Goal: Information Seeking & Learning: Understand process/instructions

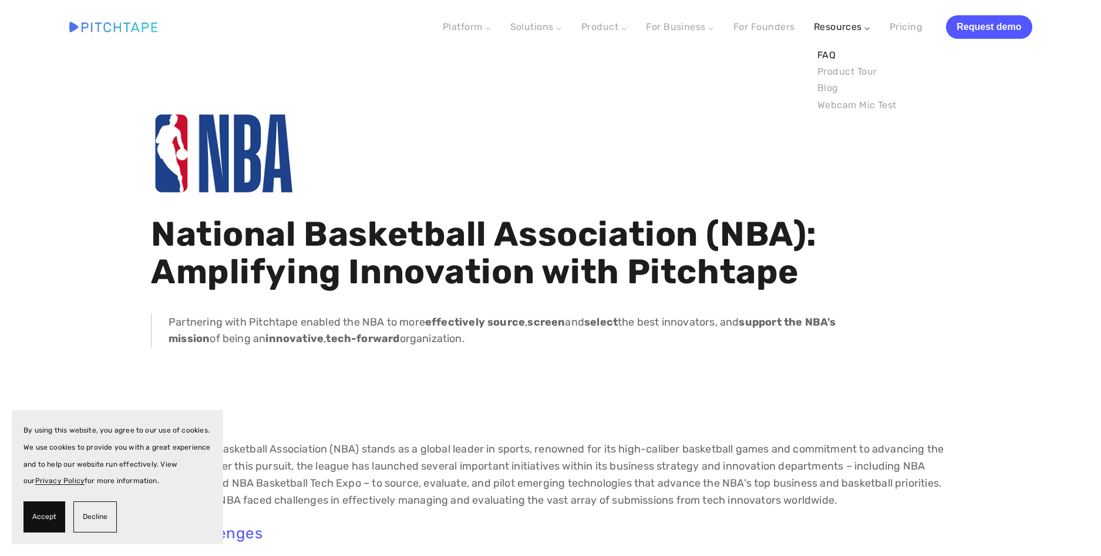
click at [828, 59] on link "FAQ" at bounding box center [857, 55] width 86 height 16
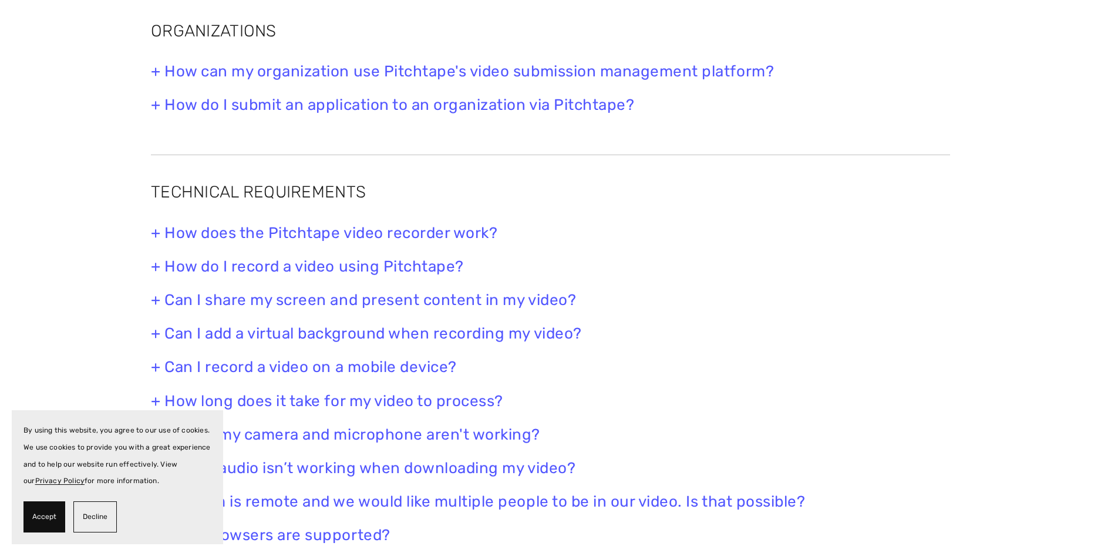
scroll to position [470, 0]
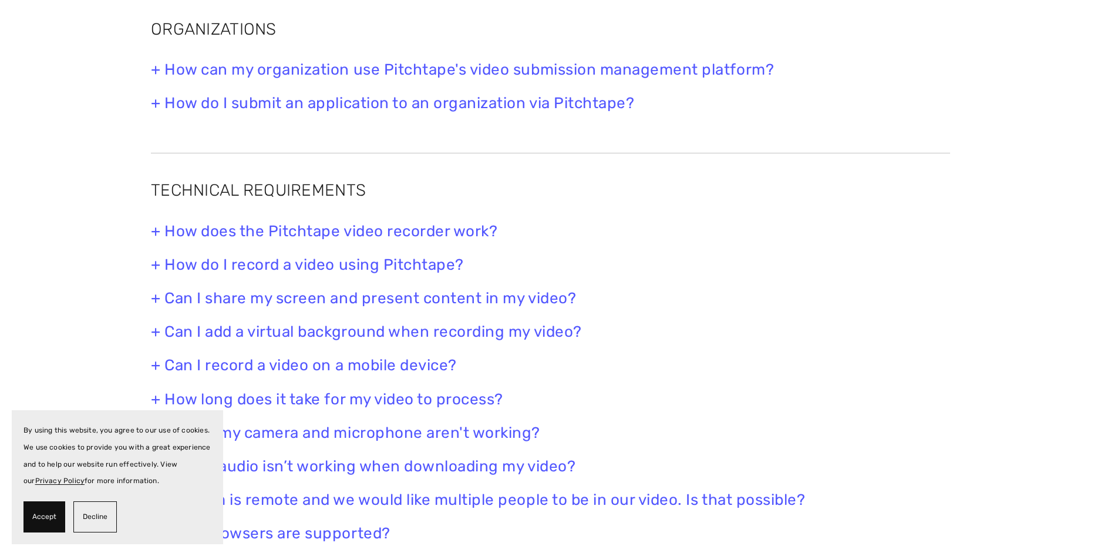
click at [391, 228] on h3 "+ How does the Pitchtape video recorder work?" at bounding box center [550, 231] width 799 height 18
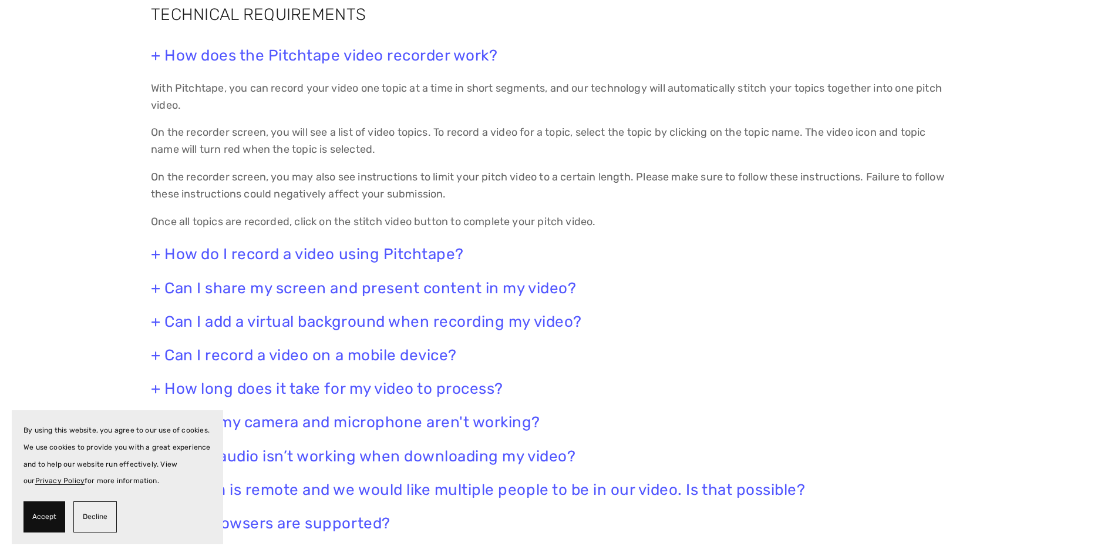
scroll to position [646, 0]
click at [314, 253] on h3 "+ How do I record a video using Pitchtape?" at bounding box center [550, 253] width 799 height 18
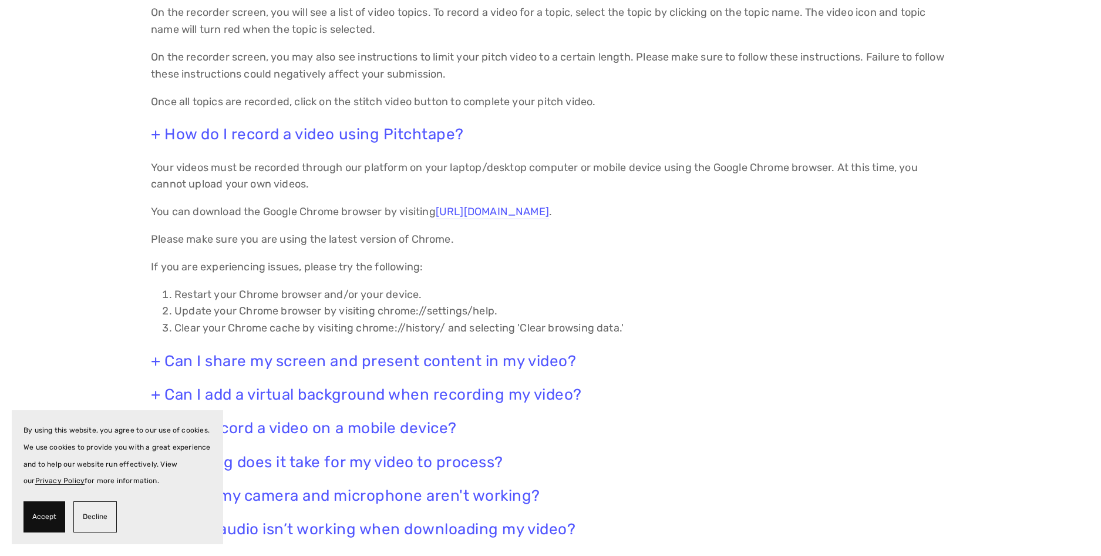
scroll to position [822, 0]
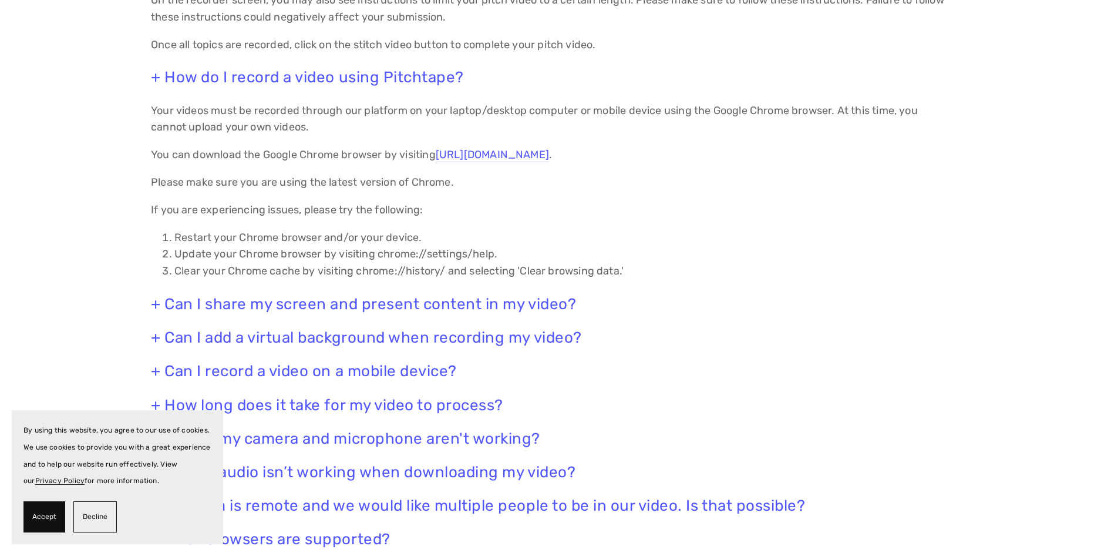
click at [95, 515] on span "Decline" at bounding box center [95, 516] width 25 height 17
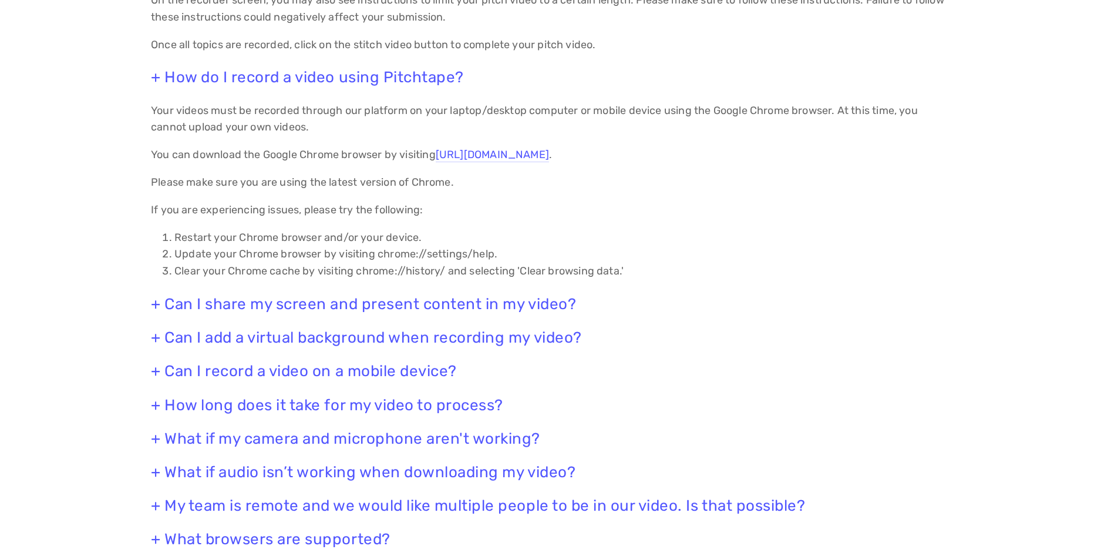
click at [255, 300] on h3 "+ Can I share my screen and present content in my video?" at bounding box center [550, 304] width 799 height 18
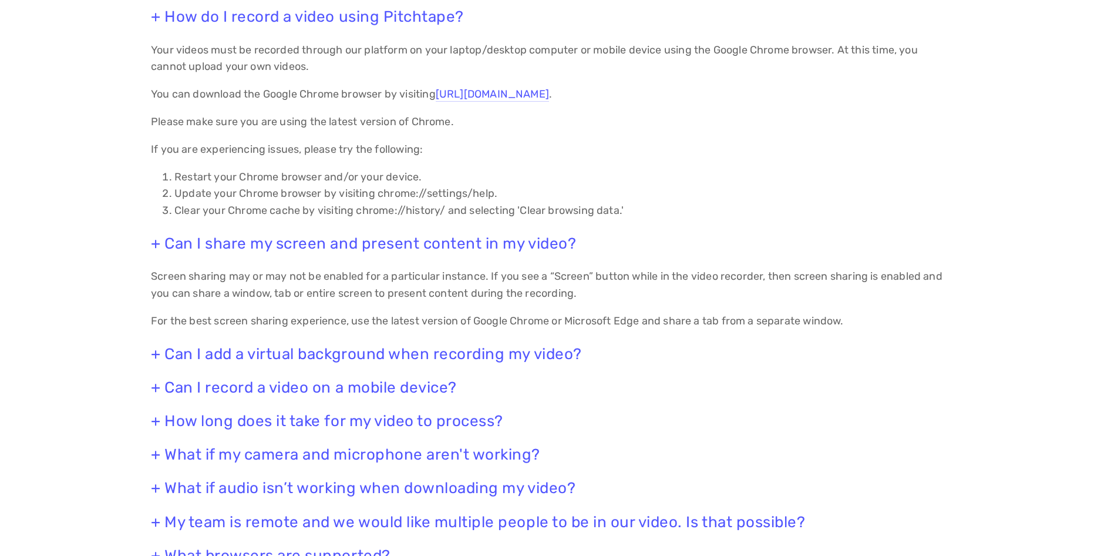
scroll to position [940, 0]
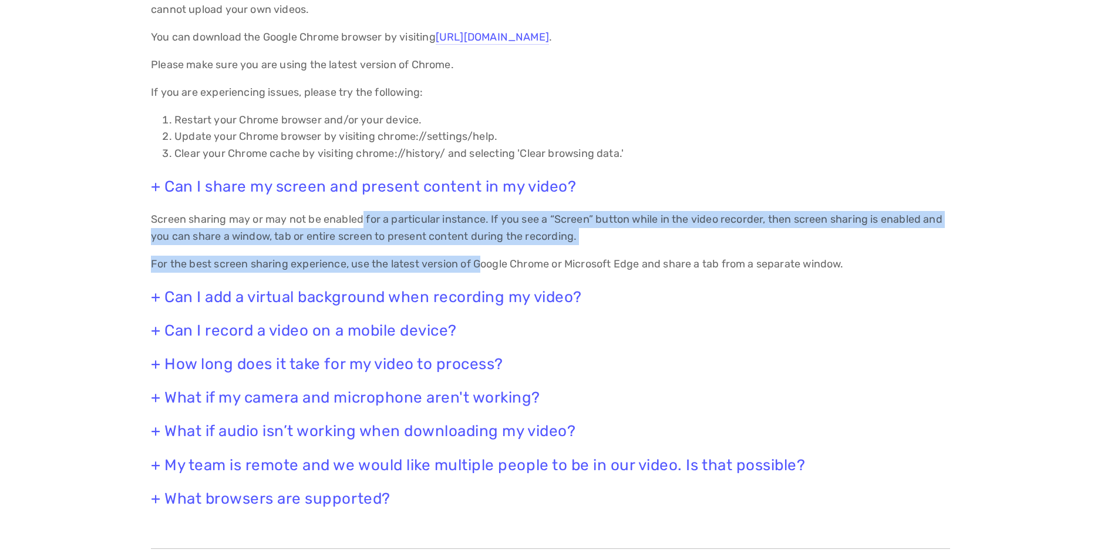
drag, startPoint x: 481, startPoint y: 265, endPoint x: 361, endPoint y: 216, distance: 129.6
click at [361, 216] on div "+ How does the Pitchtape video recorder work? With Pitchtape, you can record yo…" at bounding box center [550, 129] width 799 height 755
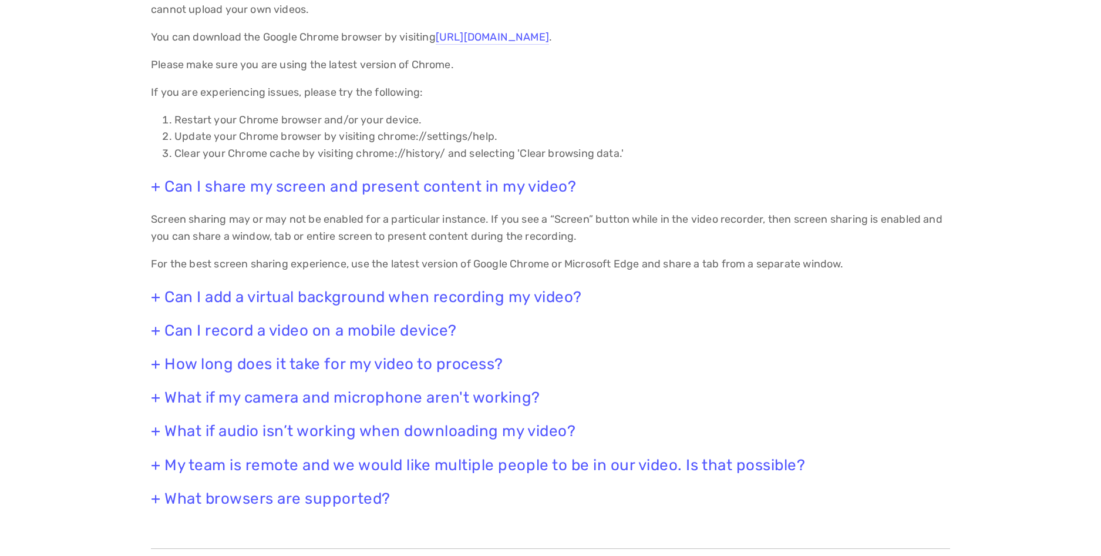
drag, startPoint x: 361, startPoint y: 216, endPoint x: 274, endPoint y: 218, distance: 87.5
click at [274, 218] on p "Screen sharing may or may not be enabled for a particular instance. If you see …" at bounding box center [550, 228] width 799 height 34
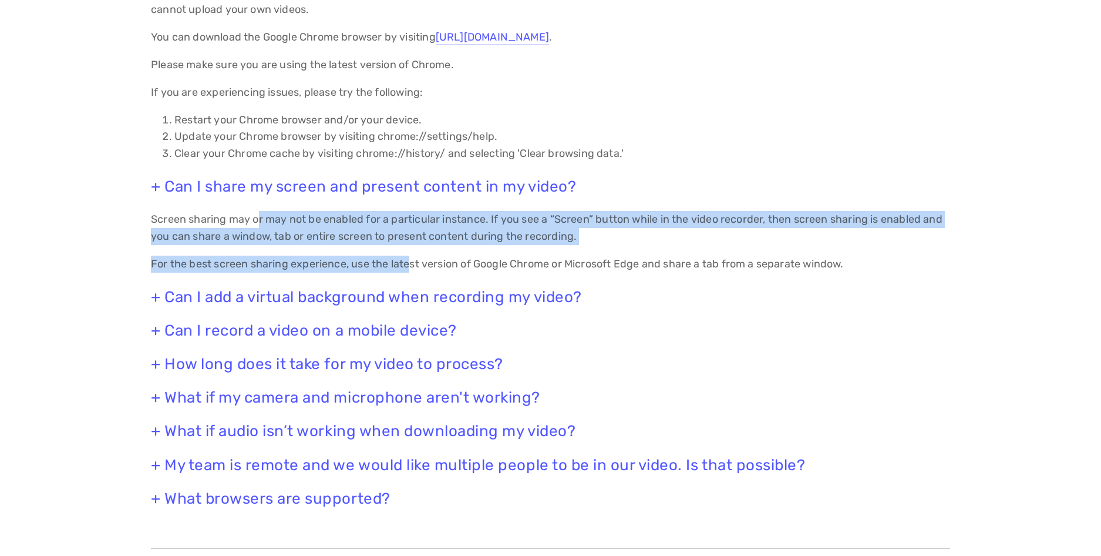
drag, startPoint x: 257, startPoint y: 214, endPoint x: 415, endPoint y: 253, distance: 161.9
click at [415, 253] on div "+ How does the Pitchtape video recorder work? With Pitchtape, you can record yo…" at bounding box center [550, 129] width 799 height 755
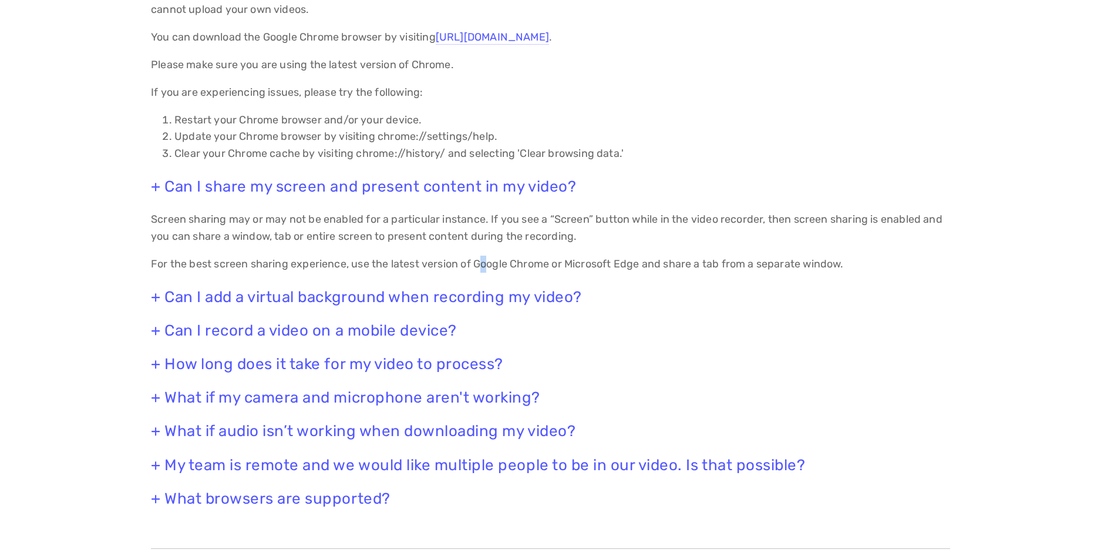
drag, startPoint x: 415, startPoint y: 253, endPoint x: 486, endPoint y: 255, distance: 71.1
click at [486, 255] on div "+ How does the Pitchtape video recorder work? With Pitchtape, you can record yo…" at bounding box center [550, 129] width 799 height 755
drag, startPoint x: 486, startPoint y: 255, endPoint x: 408, endPoint y: 299, distance: 89.7
click at [409, 299] on h3 "+ Can I add a virtual background when recording my video?" at bounding box center [550, 297] width 799 height 18
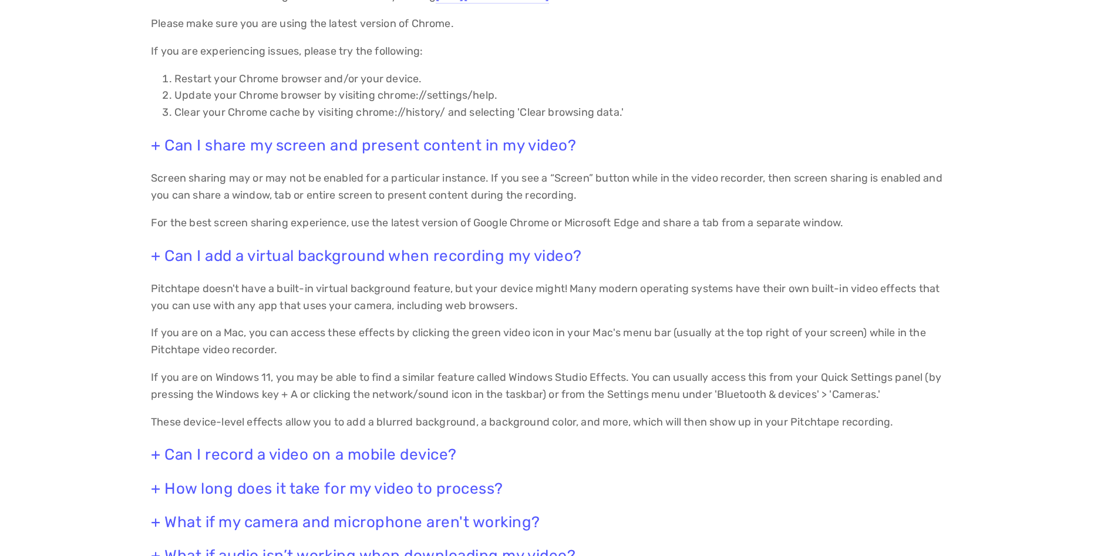
scroll to position [998, 0]
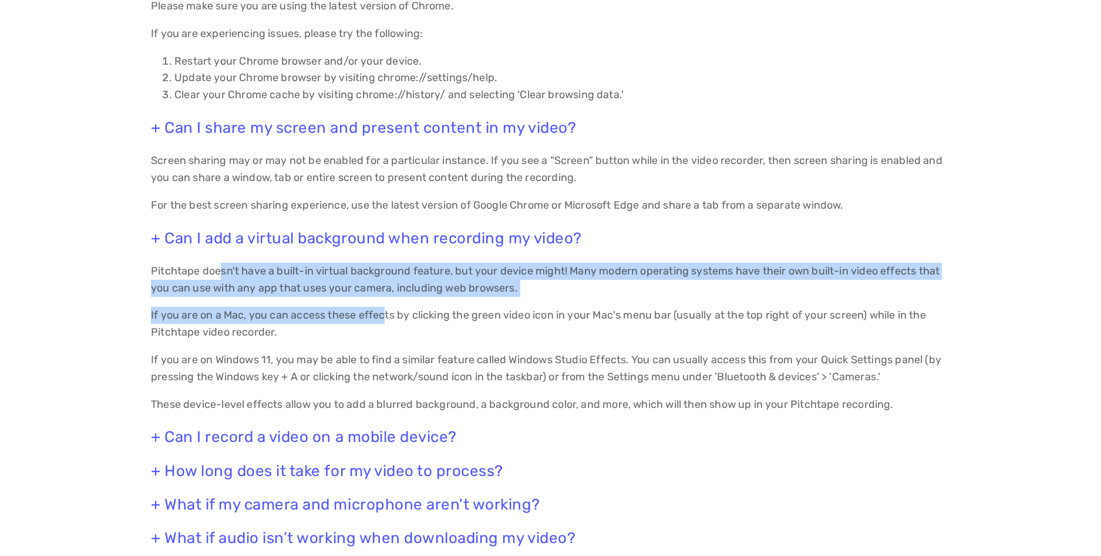
drag, startPoint x: 223, startPoint y: 277, endPoint x: 391, endPoint y: 313, distance: 171.3
click at [391, 313] on div "+ How does the Pitchtape video recorder work? With Pitchtape, you can record yo…" at bounding box center [550, 153] width 799 height 921
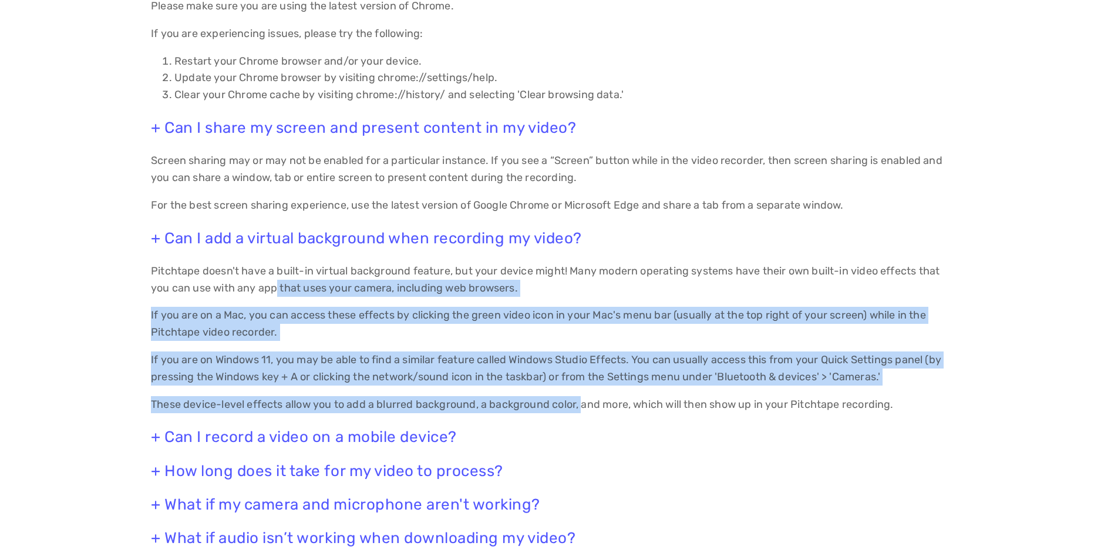
drag, startPoint x: 585, startPoint y: 395, endPoint x: 275, endPoint y: 284, distance: 329.1
click at [275, 284] on div "+ How does the Pitchtape video recorder work? With Pitchtape, you can record yo…" at bounding box center [550, 153] width 799 height 921
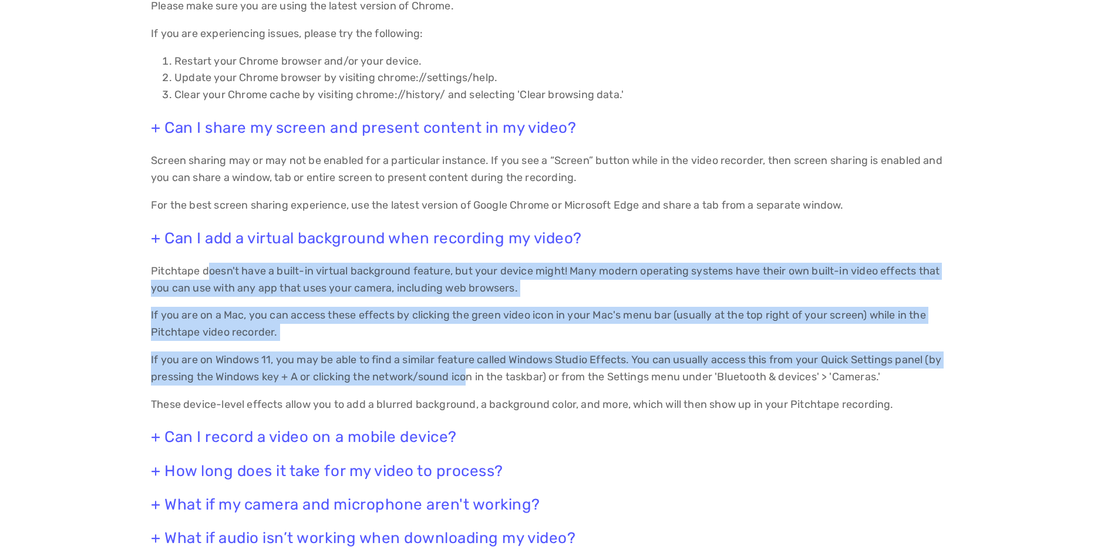
drag, startPoint x: 275, startPoint y: 284, endPoint x: 469, endPoint y: 375, distance: 214.1
click at [469, 375] on div "+ How does the Pitchtape video recorder work? With Pitchtape, you can record yo…" at bounding box center [550, 153] width 799 height 921
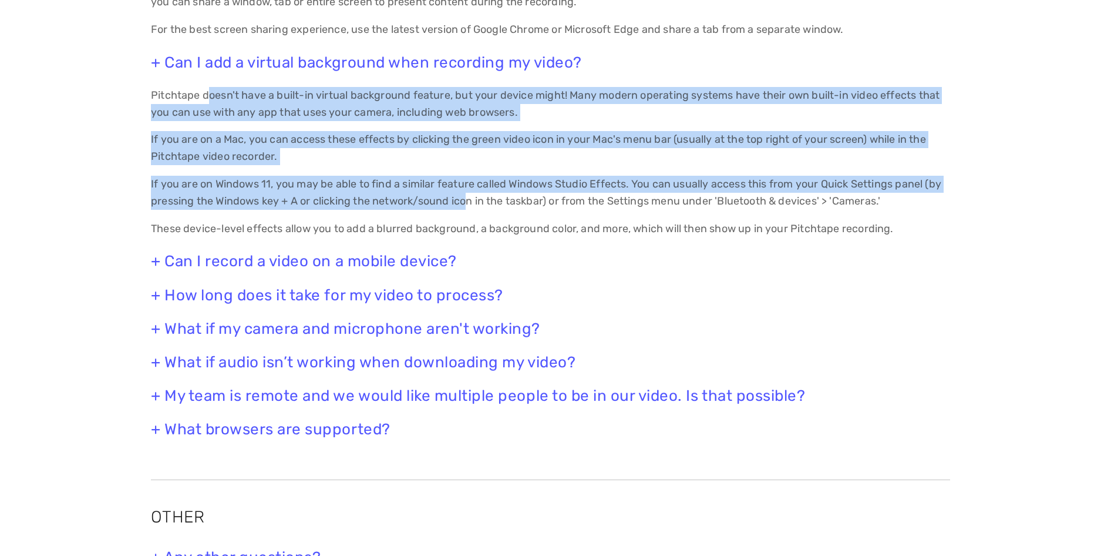
scroll to position [1174, 0]
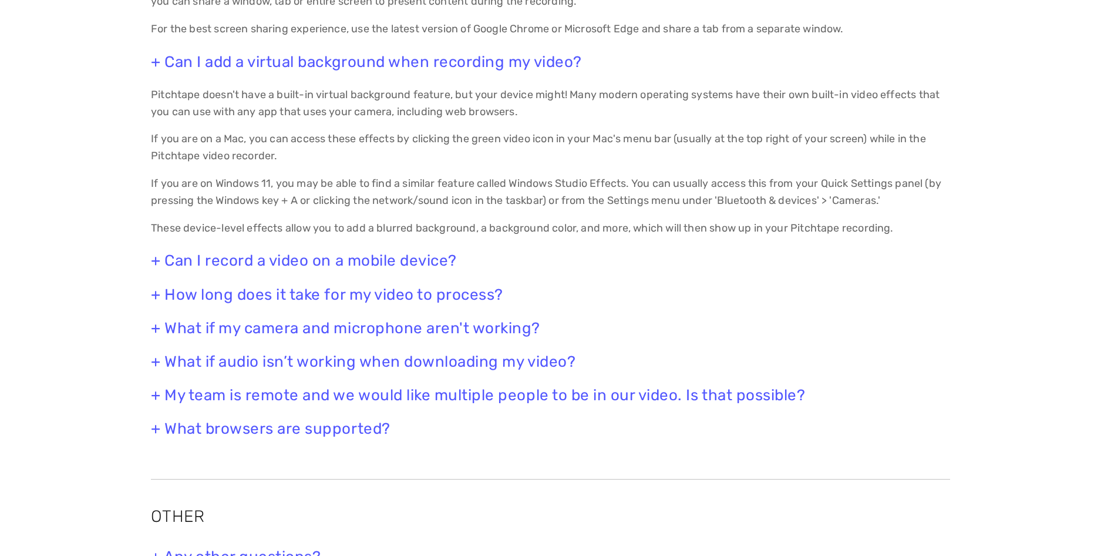
click at [368, 260] on h3 "+ Can I record a video on a mobile device?" at bounding box center [550, 260] width 799 height 18
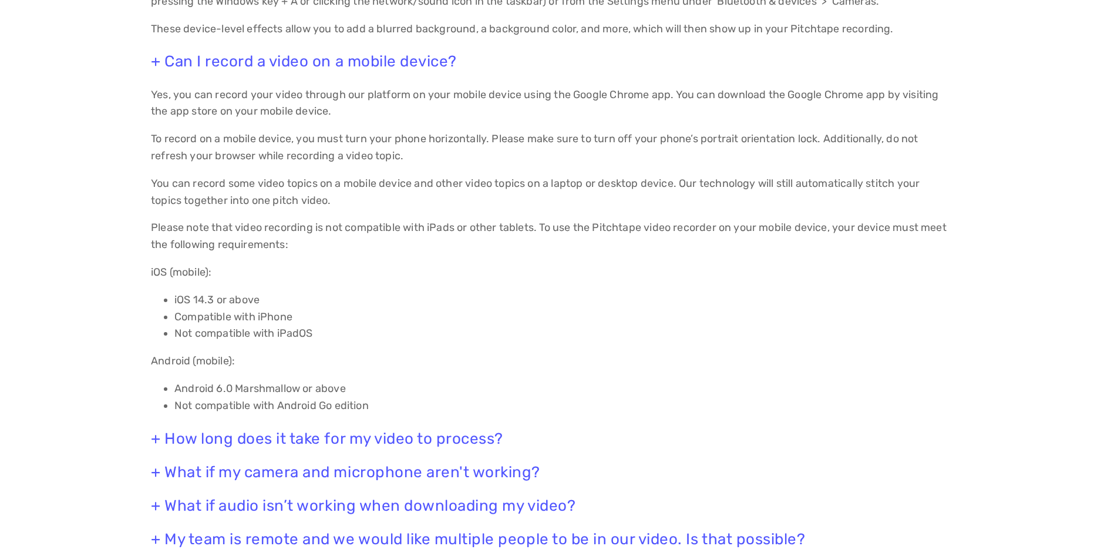
scroll to position [1409, 0]
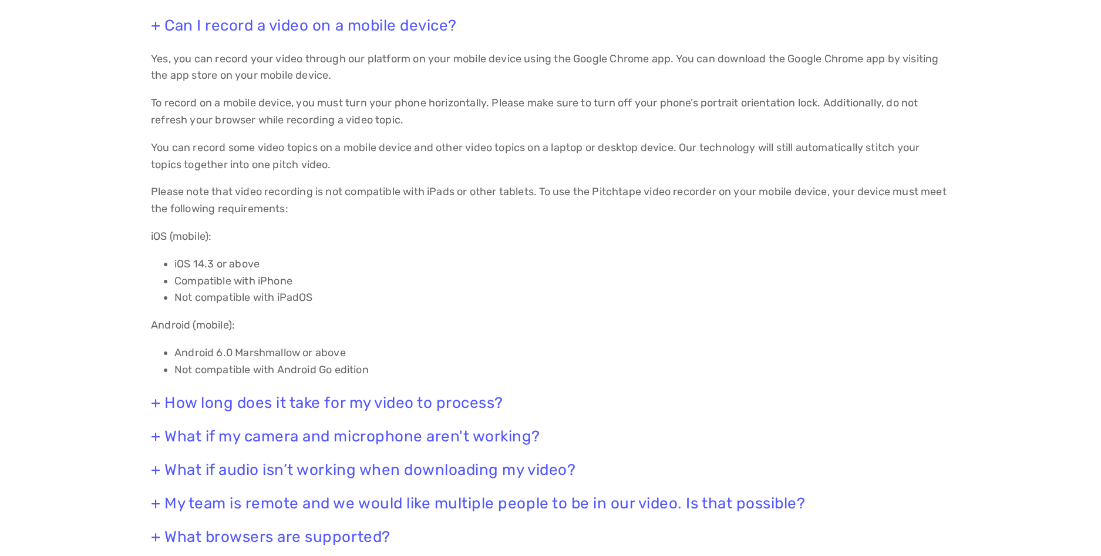
click at [310, 408] on h3 "+ How long does it take for my video to process?" at bounding box center [550, 402] width 799 height 18
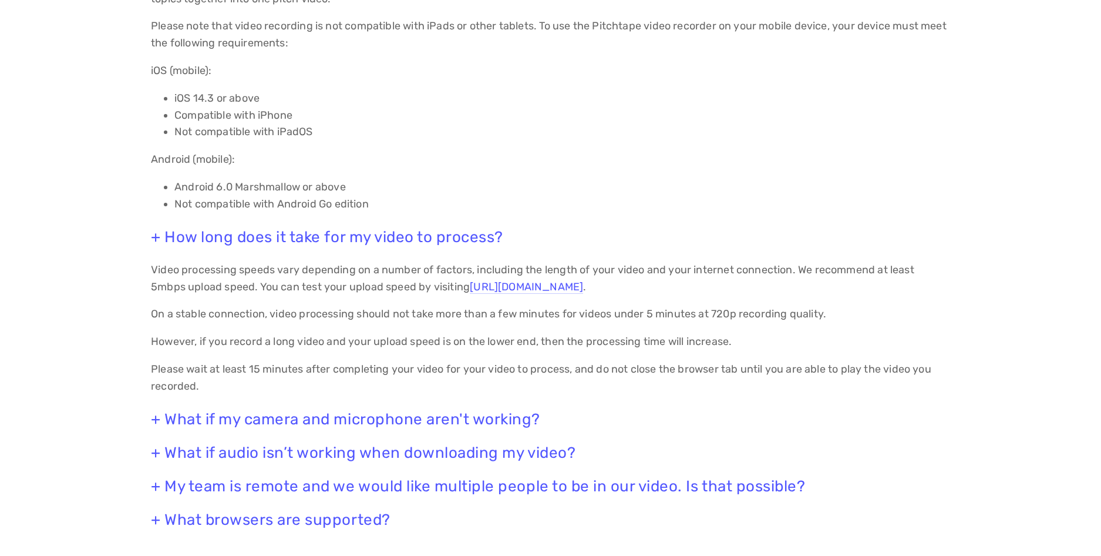
scroll to position [1586, 0]
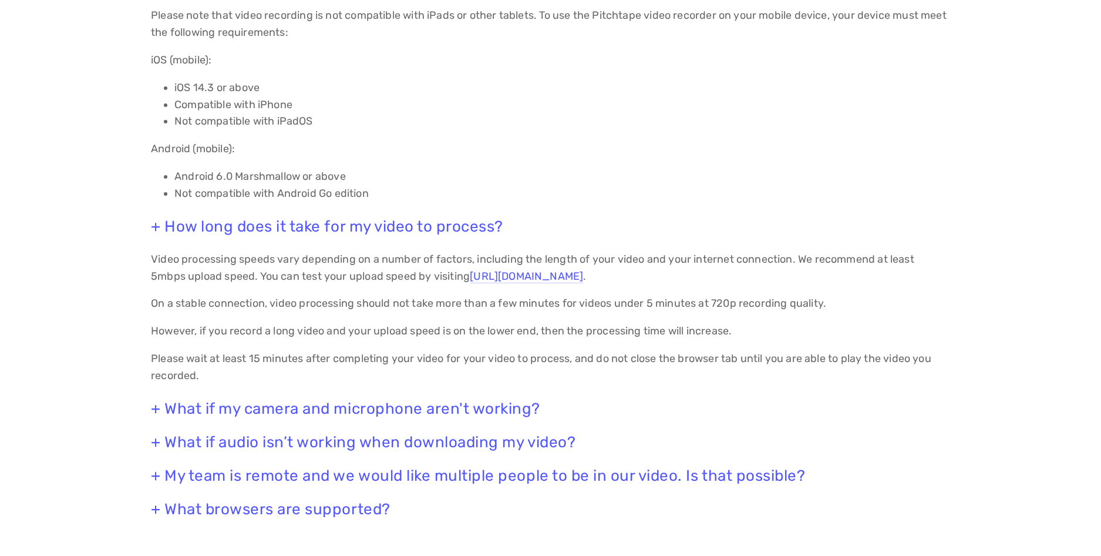
click at [314, 403] on h3 "+ What if my camera and microphone aren't working?" at bounding box center [550, 408] width 799 height 18
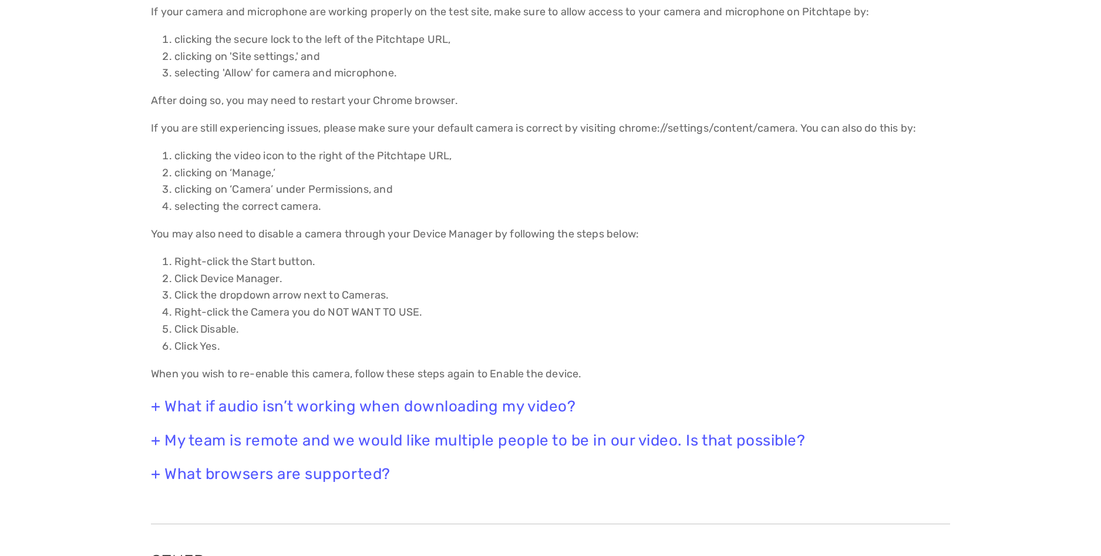
scroll to position [2114, 0]
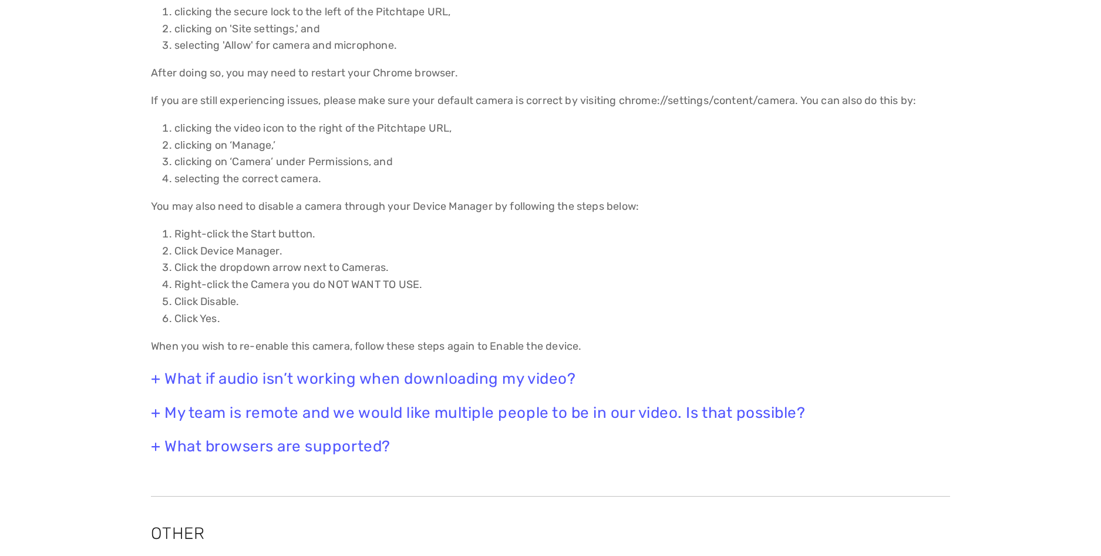
click at [267, 388] on h3 "+ What if audio isn’t working when downloading my video?" at bounding box center [550, 378] width 799 height 18
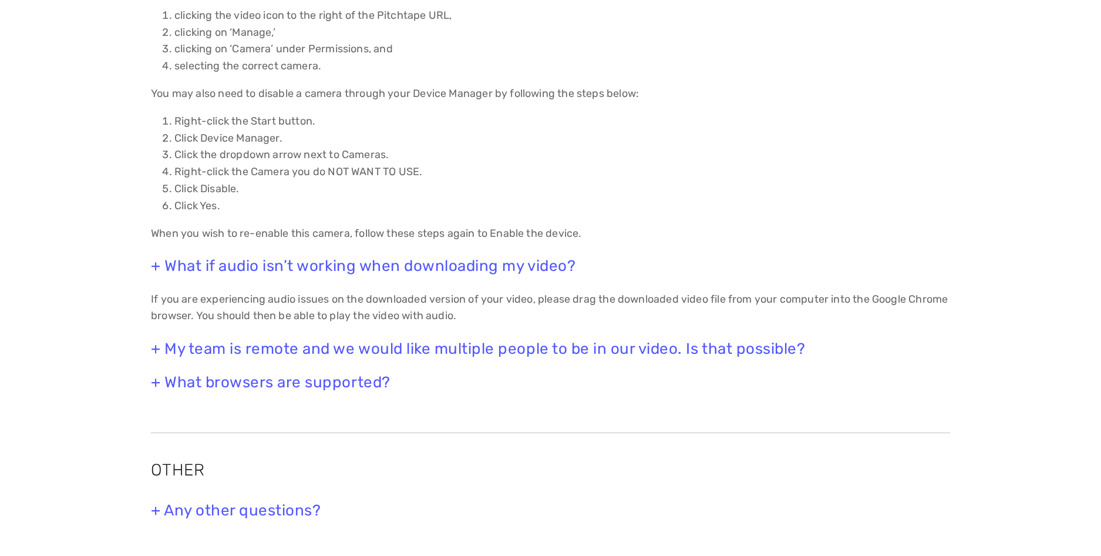
scroll to position [2232, 0]
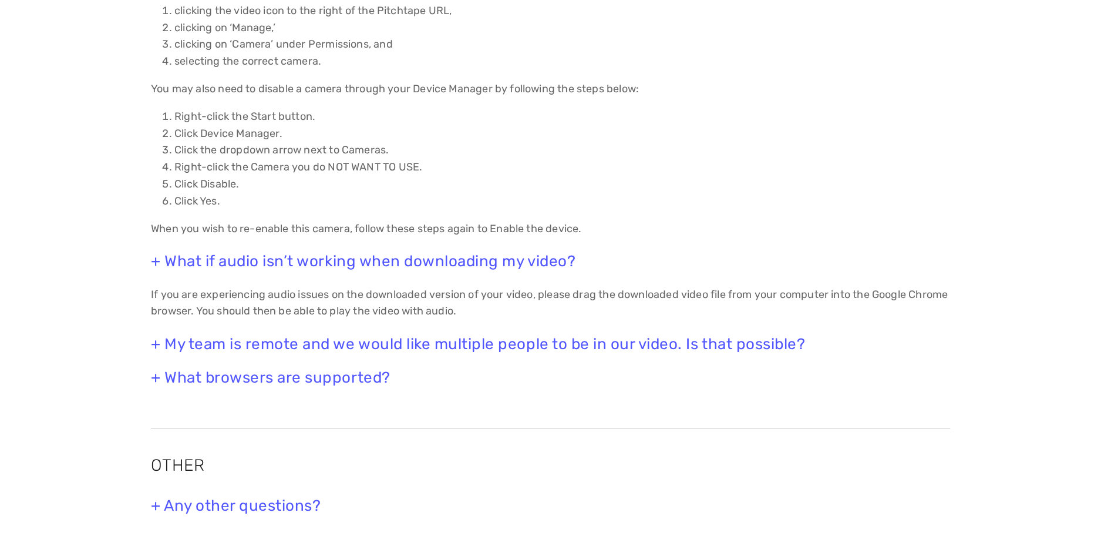
click at [437, 353] on h3 "+ My team is remote and we would like multiple people to be in our video. Is th…" at bounding box center [550, 344] width 799 height 18
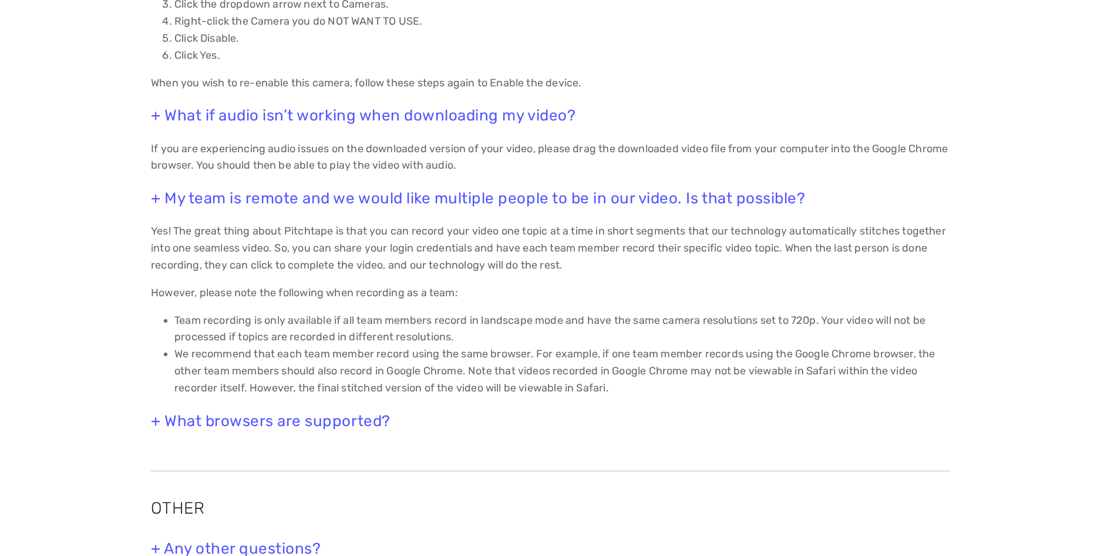
scroll to position [2408, 0]
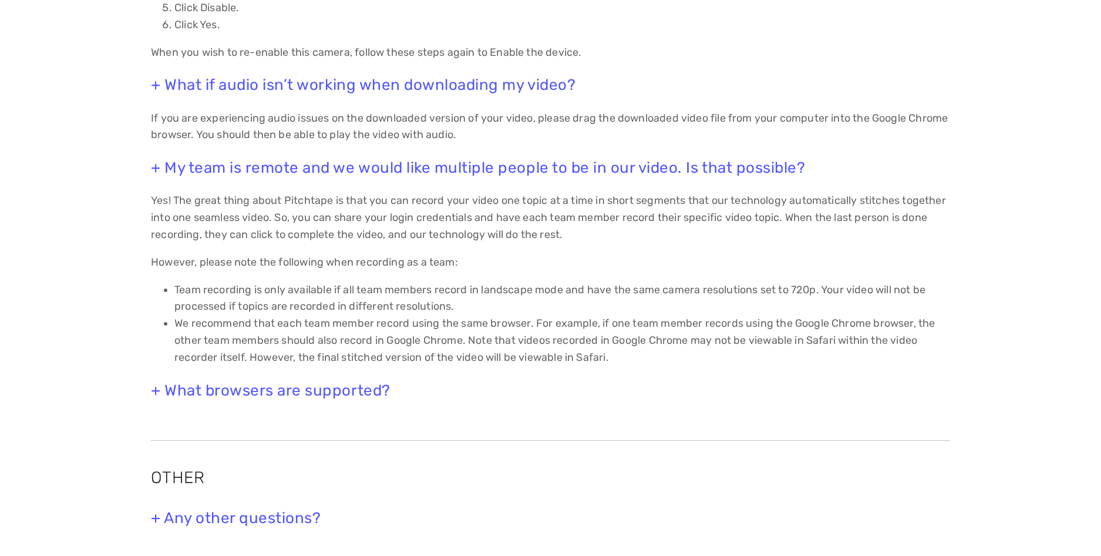
click at [360, 398] on h3 "+ What browsers are supported?" at bounding box center [550, 390] width 799 height 18
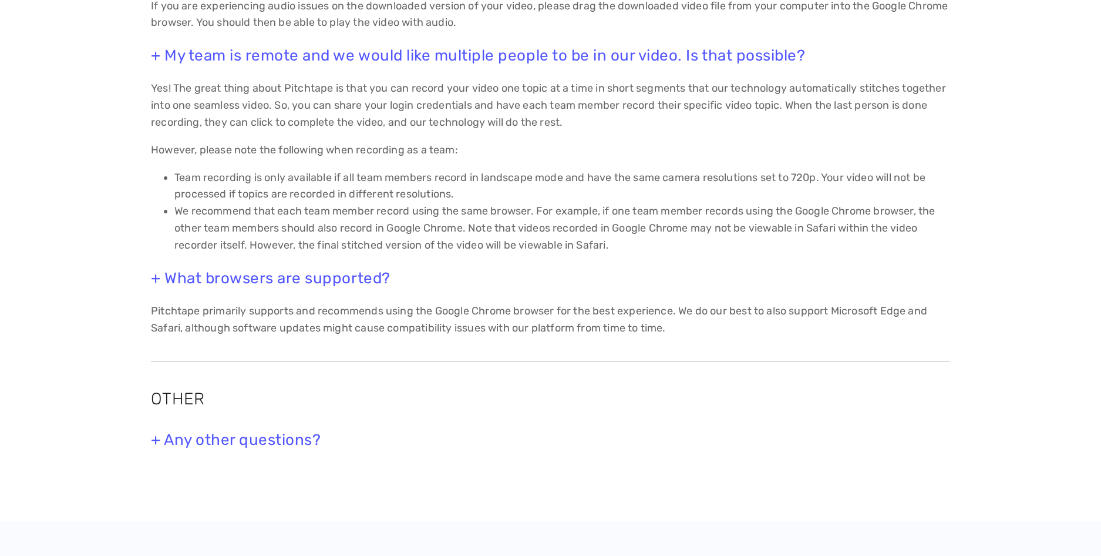
scroll to position [2525, 0]
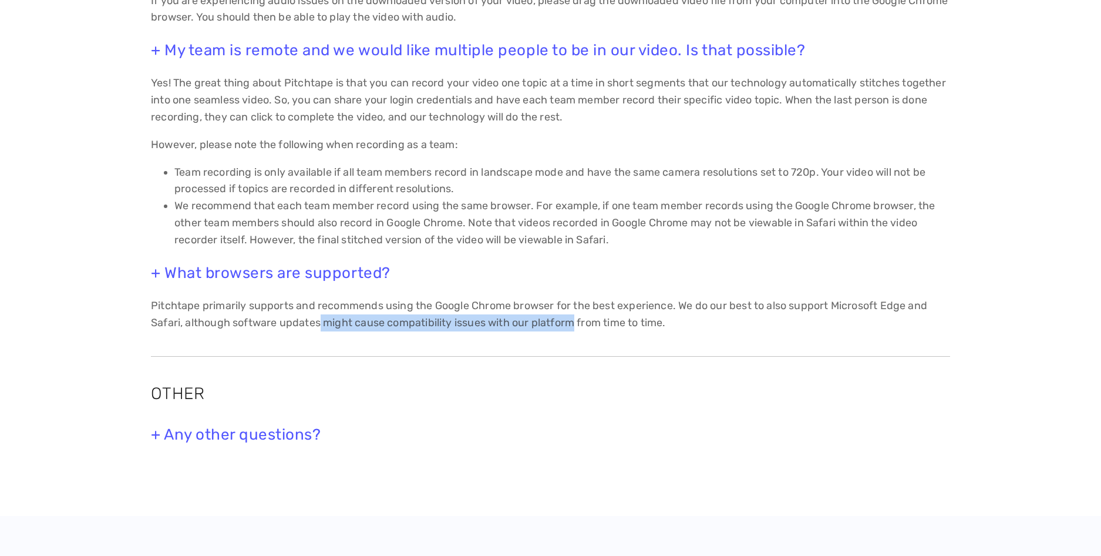
drag, startPoint x: 550, startPoint y: 339, endPoint x: 318, endPoint y: 331, distance: 231.5
click at [318, 331] on p "Pitchtape primarily supports and recommends using the Google Chrome browser for…" at bounding box center [550, 314] width 799 height 34
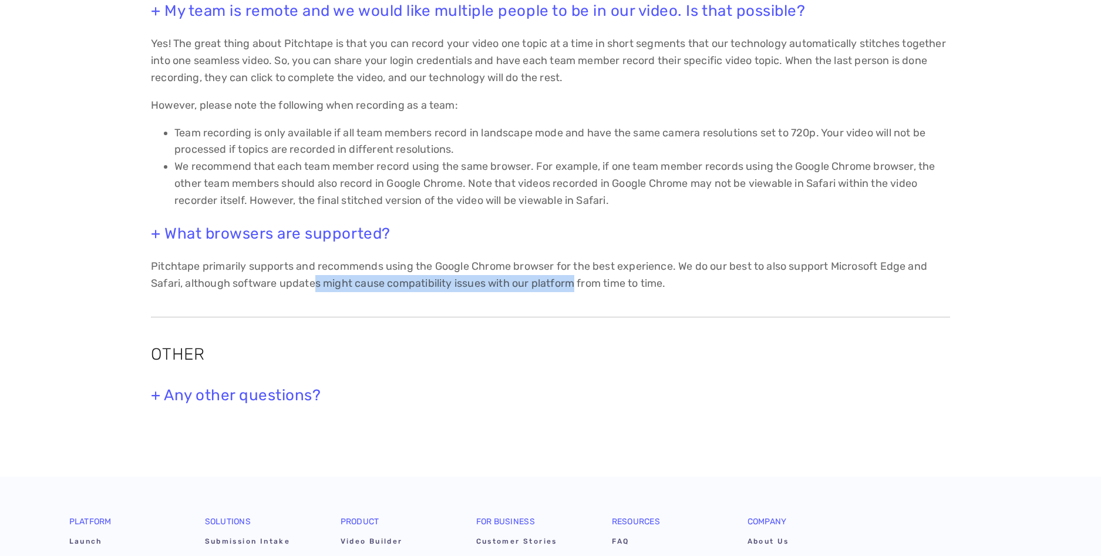
scroll to position [2643, 0]
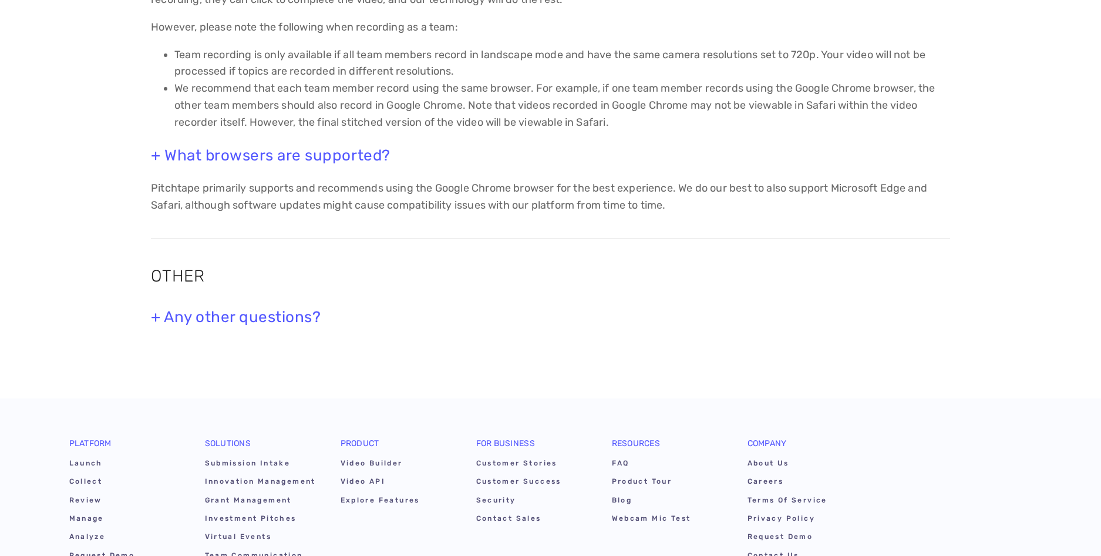
click at [237, 326] on h3 "+ Any other questions?" at bounding box center [550, 317] width 799 height 18
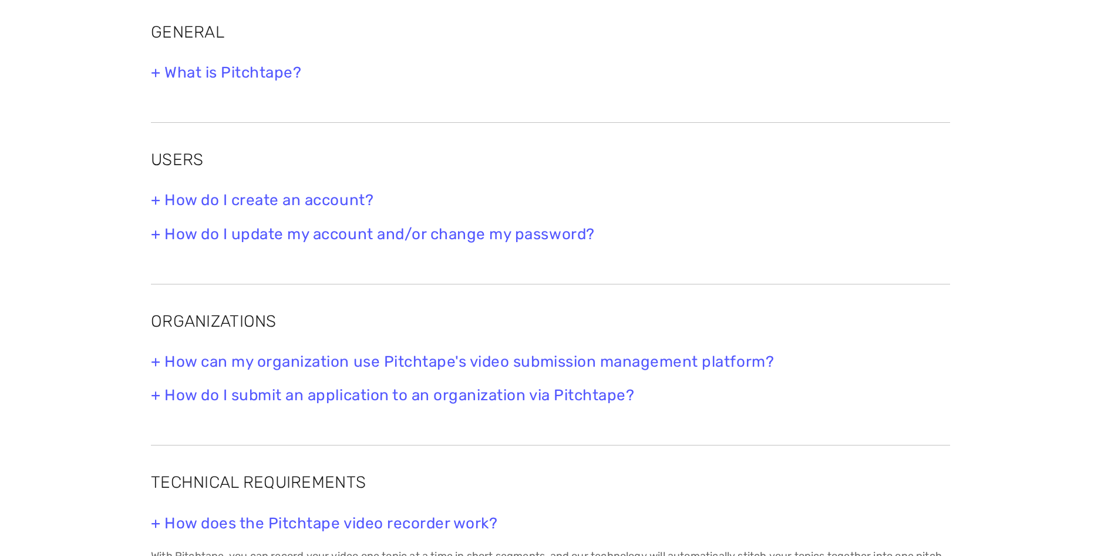
scroll to position [235, 0]
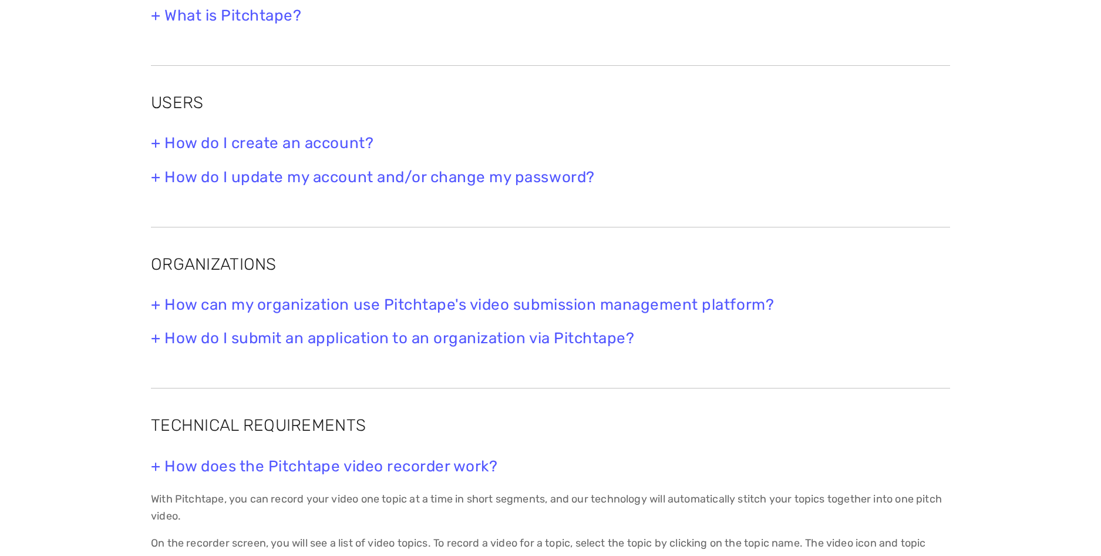
click at [378, 338] on h3 "+ How do I submit an application to an organization via Pitchtape?" at bounding box center [550, 338] width 799 height 18
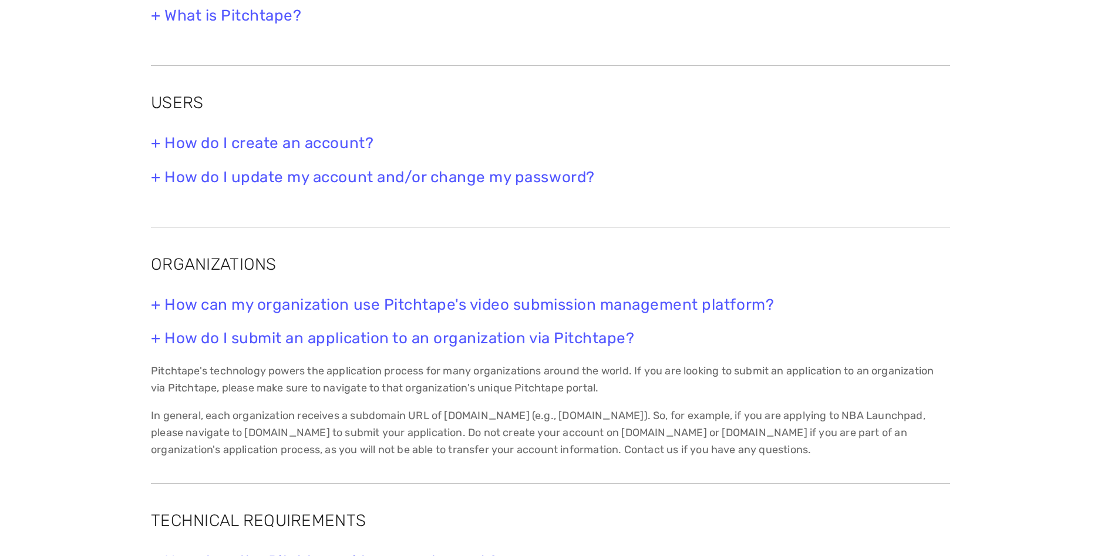
click at [383, 308] on h3 "+ How can my organization use Pitchtape's video submission management platform?" at bounding box center [550, 304] width 799 height 18
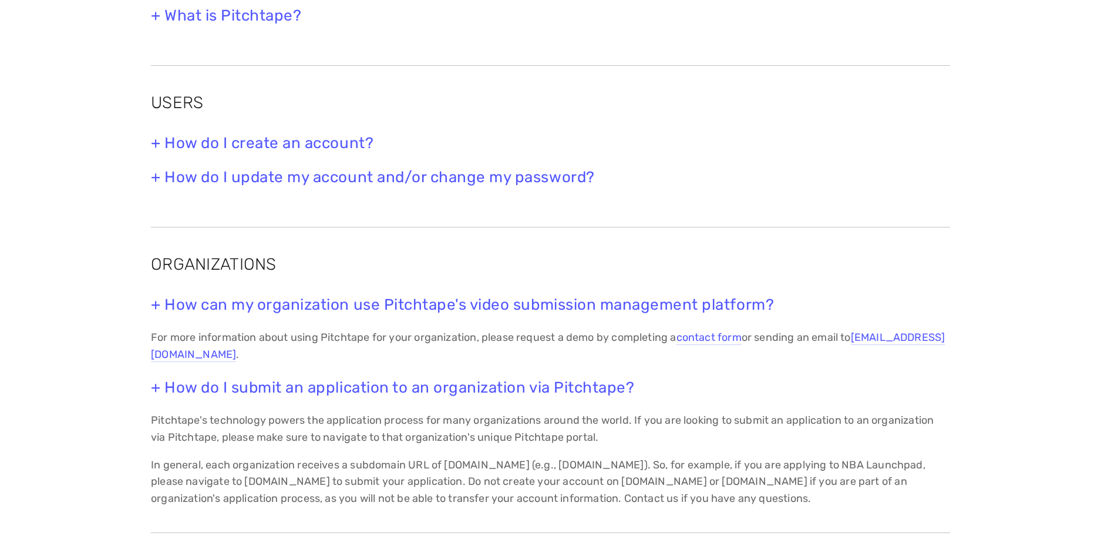
click at [261, 176] on h3 "+ How do I update my account and/or change my password?" at bounding box center [550, 177] width 799 height 18
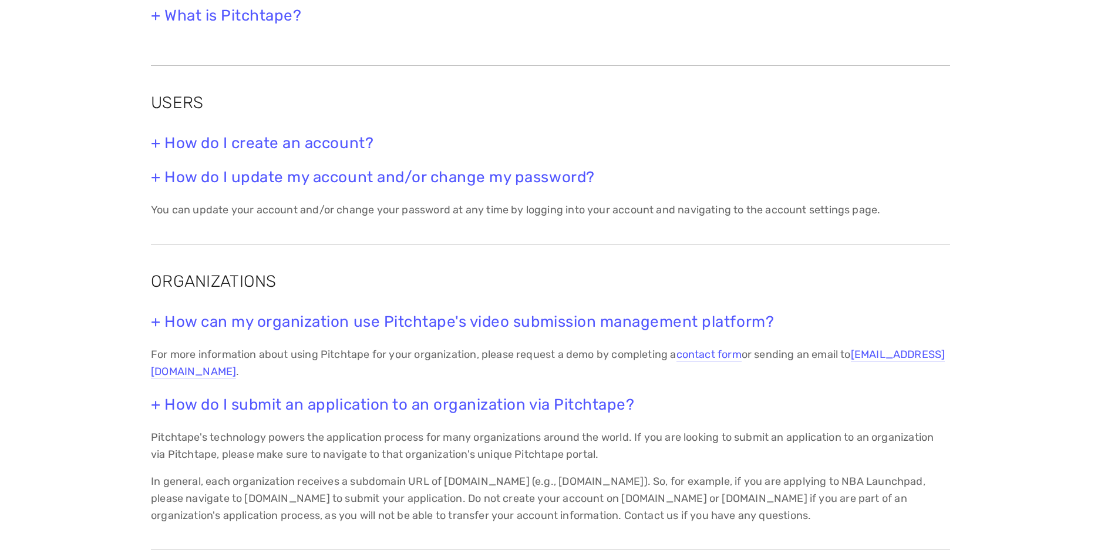
click at [256, 150] on h3 "+ How do I create an account?" at bounding box center [550, 143] width 799 height 18
